Goal: Transaction & Acquisition: Purchase product/service

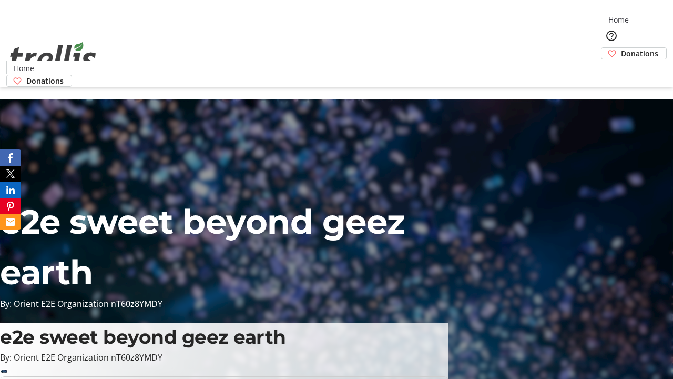
click at [621, 48] on span "Donations" at bounding box center [639, 53] width 37 height 11
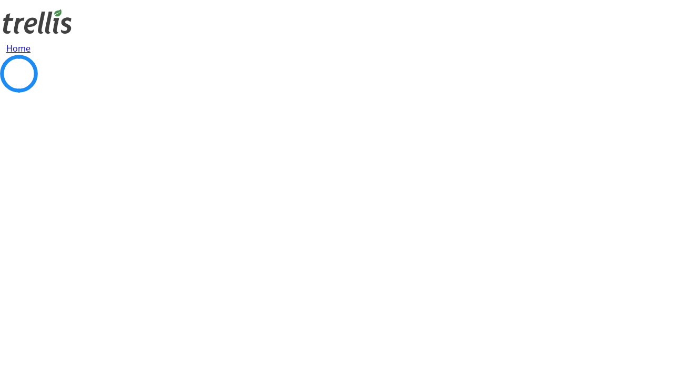
select select "CA"
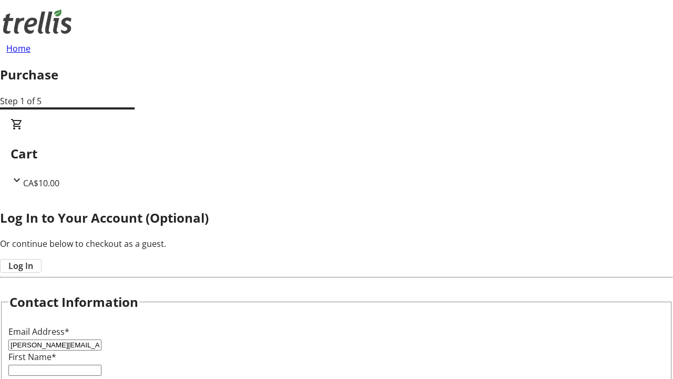
type input "[PERSON_NAME][EMAIL_ADDRESS][DOMAIN_NAME]"
type input "[PERSON_NAME]"
type input "[STREET_ADDRESS][PERSON_NAME]"
type input "Kelowna"
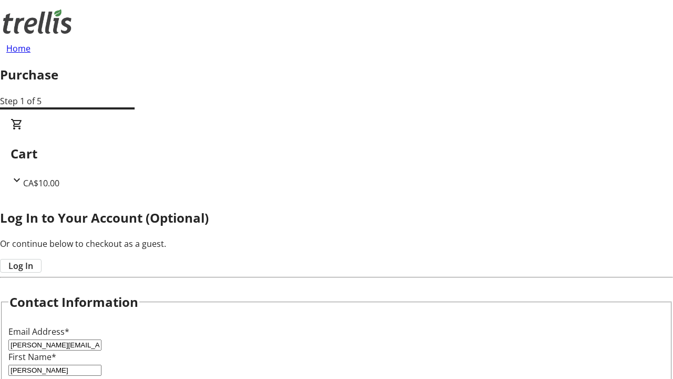
select select "BC"
type input "Kelowna"
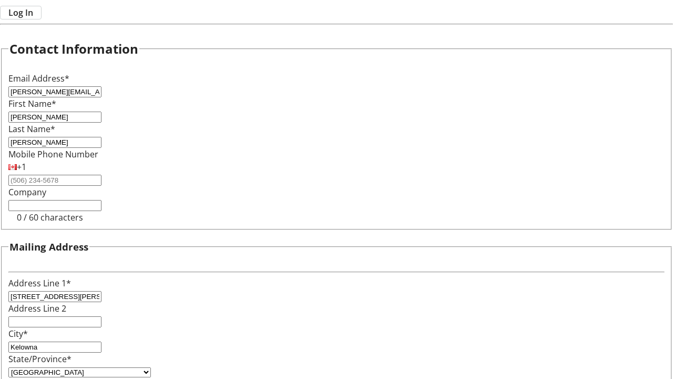
type input "V1Y 0C2"
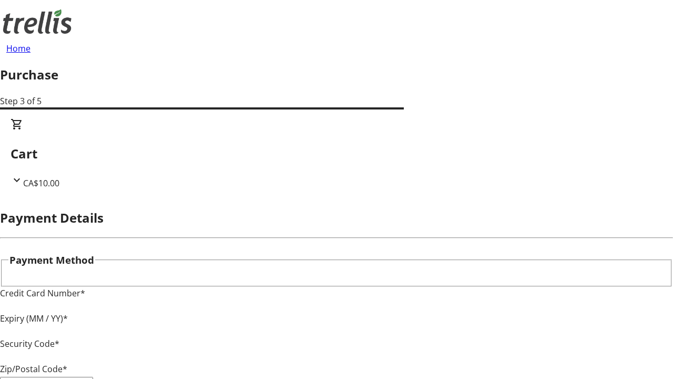
type input "V1Y 0C2"
